Goal: Information Seeking & Learning: Learn about a topic

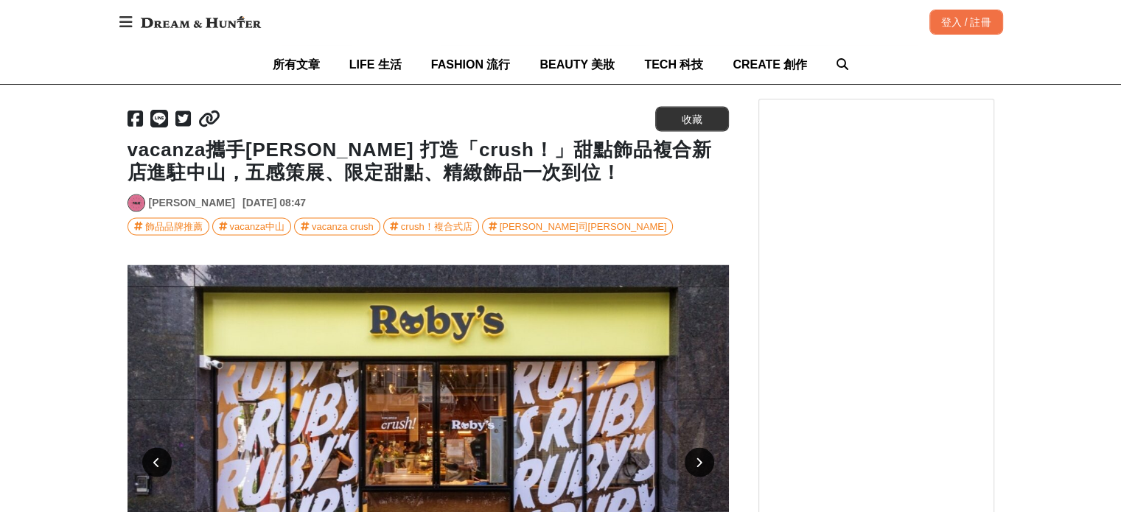
click at [156, 458] on icon at bounding box center [156, 463] width 7 height 10
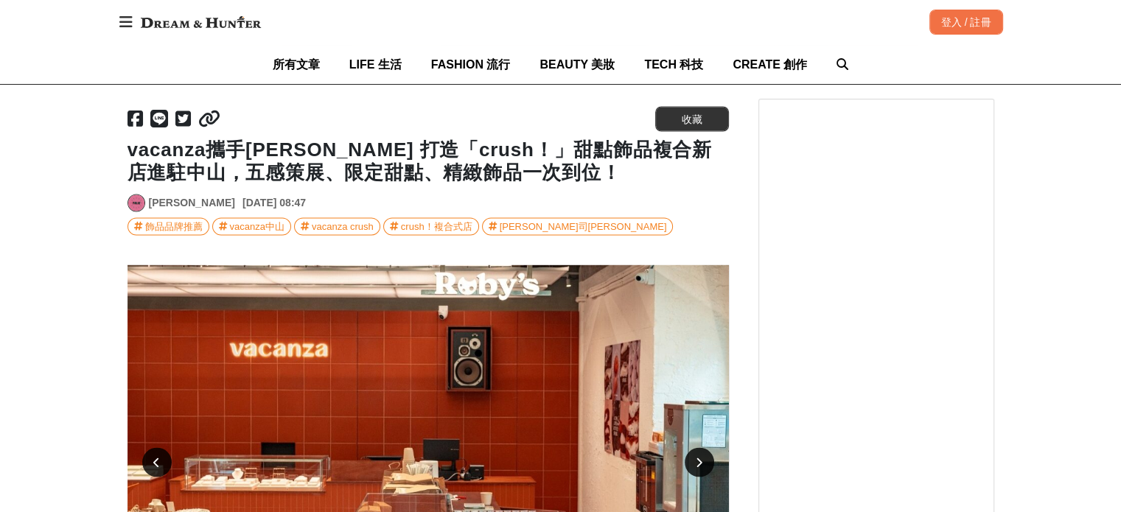
click at [156, 458] on icon at bounding box center [156, 463] width 7 height 10
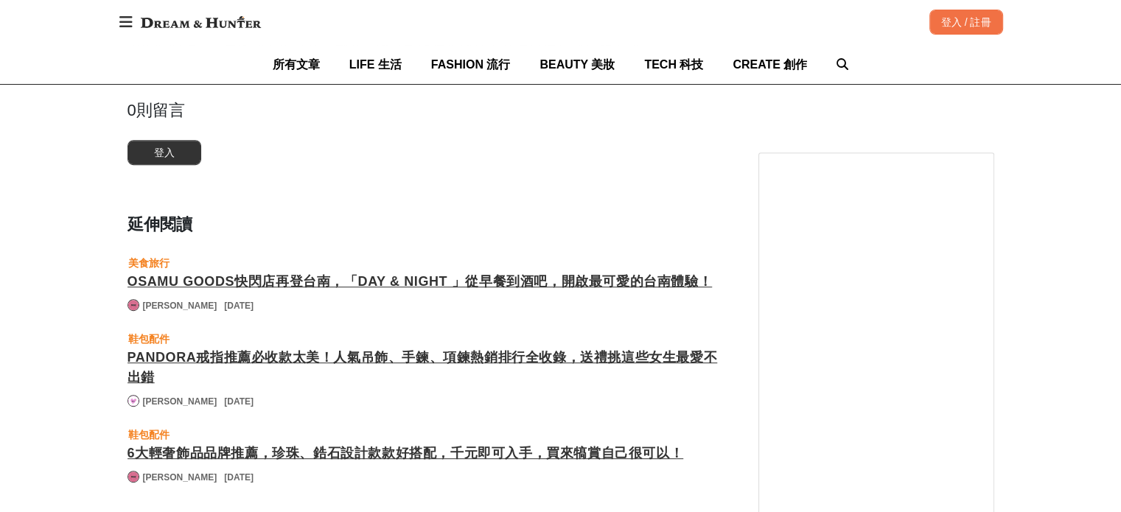
click at [274, 272] on div "OSAMU GOODS快閃店再登台南，「DAY & NIGHT 」從早餐到酒吧，開啟最可愛的台南體驗！" at bounding box center [429, 282] width 602 height 20
